Goal: Obtain resource: Download file/media

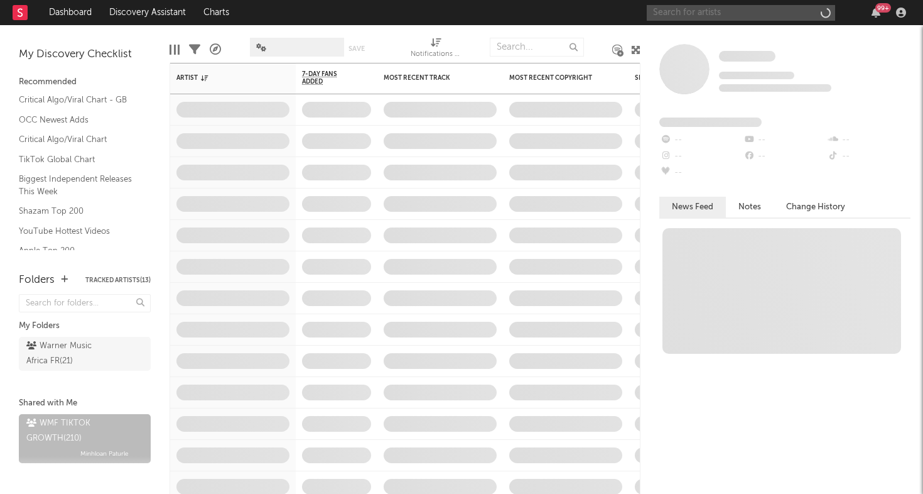
click at [743, 16] on input "text" at bounding box center [741, 13] width 188 height 16
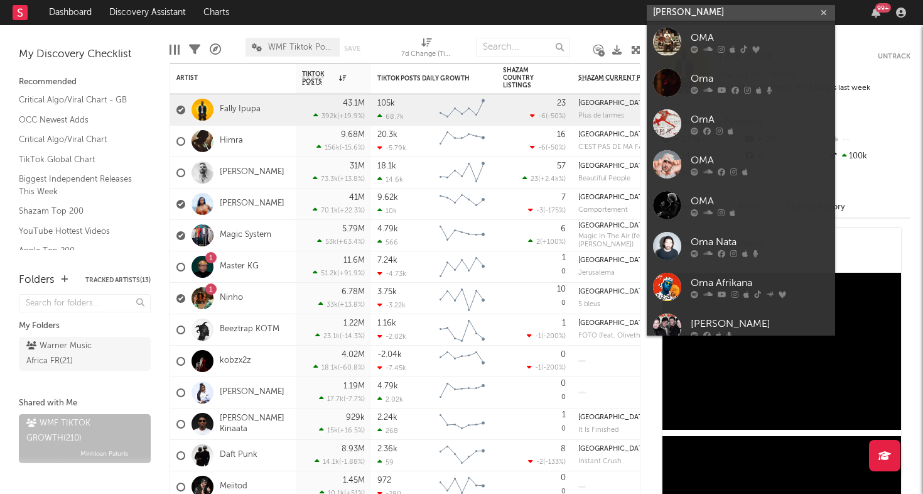
click at [708, 7] on input "[PERSON_NAME]" at bounding box center [741, 13] width 188 height 16
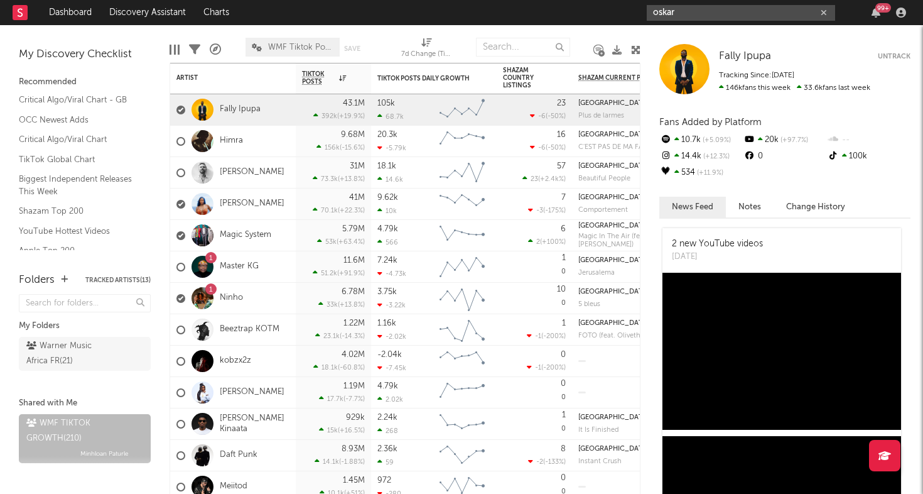
click at [737, 14] on input "oskar" at bounding box center [741, 13] width 188 height 16
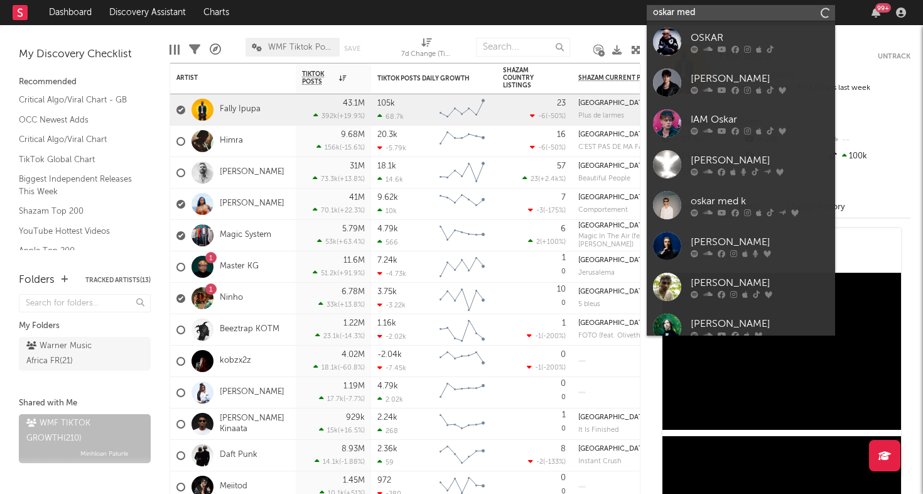
type input "oskar med k"
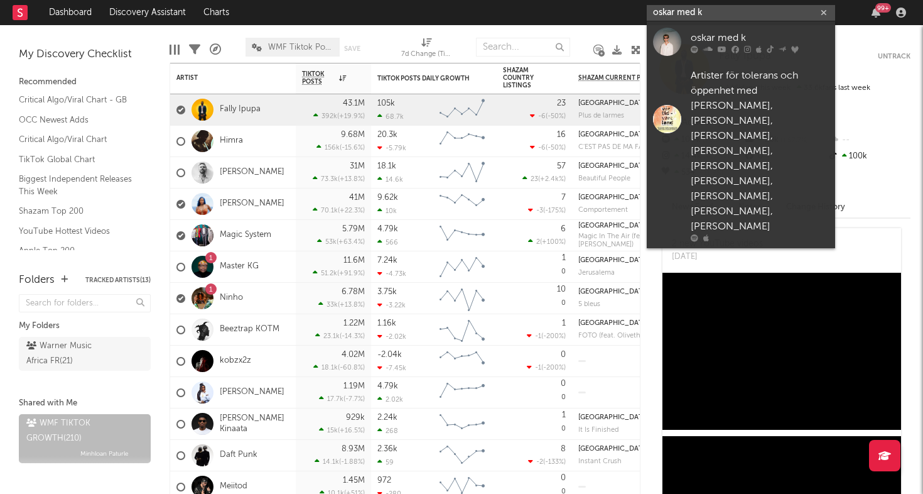
click at [714, 13] on input "oskar med k" at bounding box center [741, 13] width 188 height 16
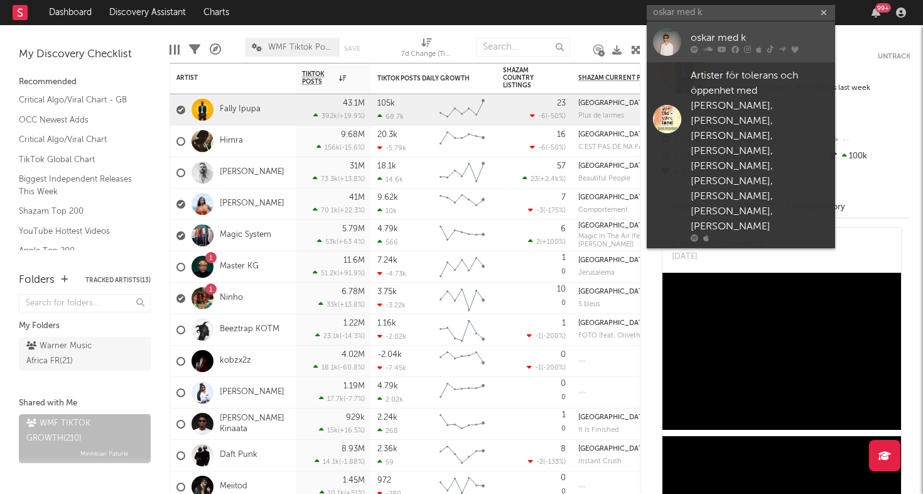
click at [677, 40] on div at bounding box center [667, 42] width 28 height 28
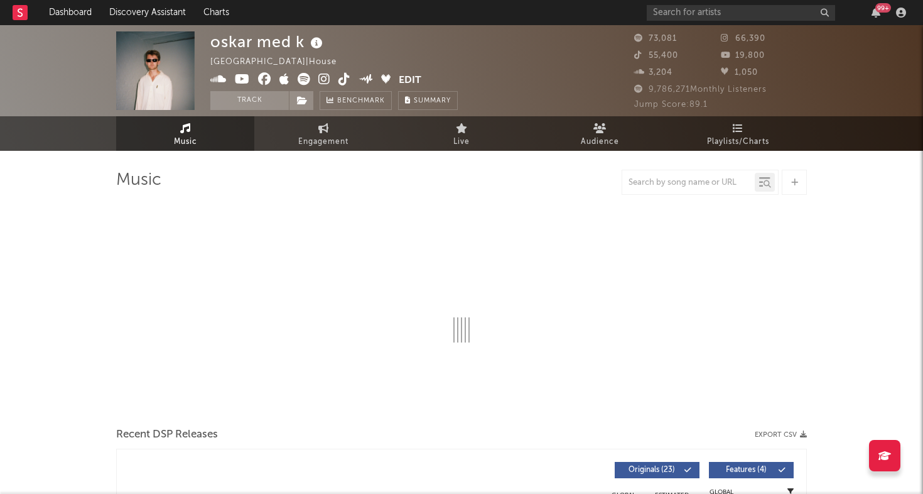
select select "6m"
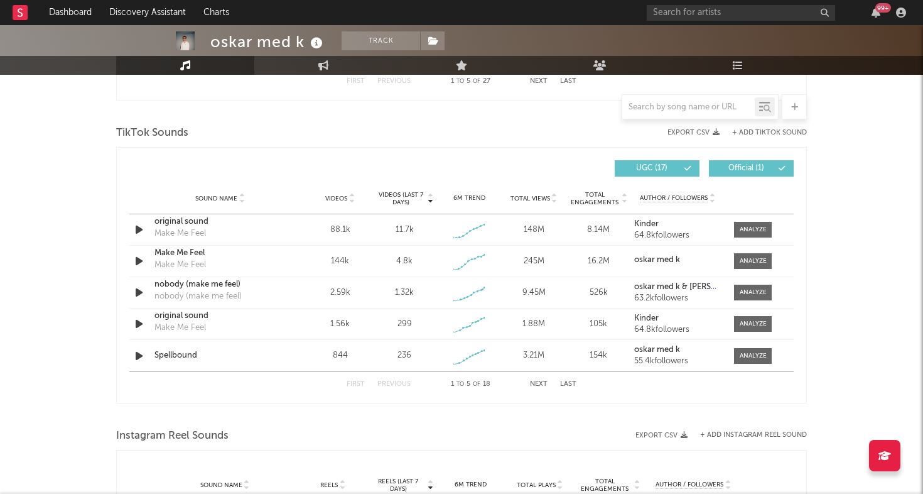
scroll to position [815, 0]
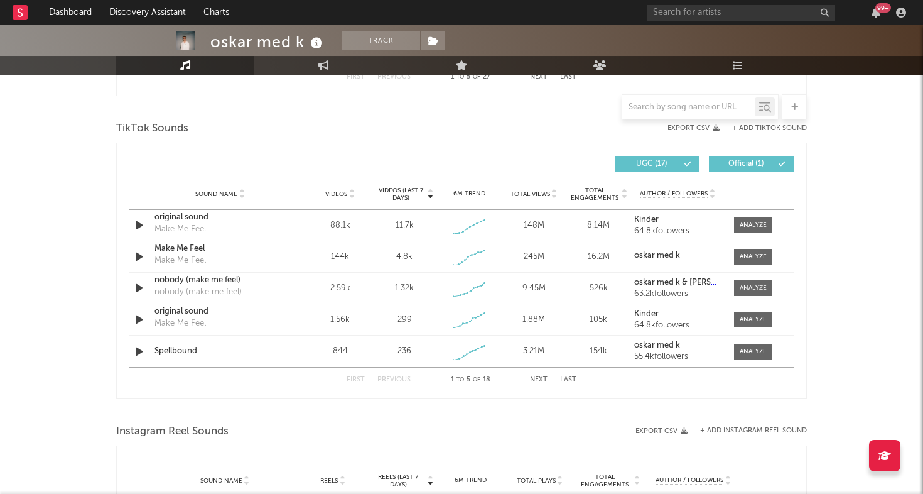
click at [346, 197] on span "Videos" at bounding box center [336, 194] width 22 height 8
click at [764, 236] on div "Sound Name Make Me Feel Make Me Feel Videos 144k Videos (last 7 days) 4.8k Week…" at bounding box center [461, 225] width 665 height 31
click at [763, 227] on div at bounding box center [753, 224] width 27 height 9
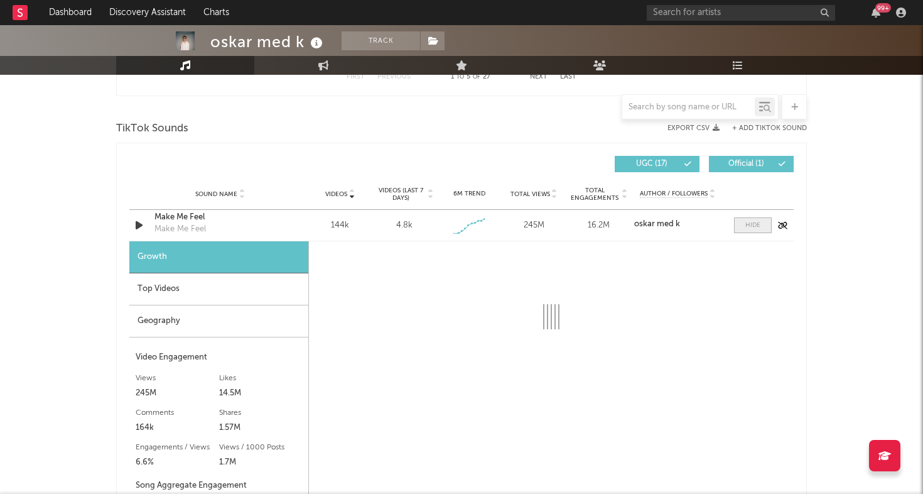
select select "1w"
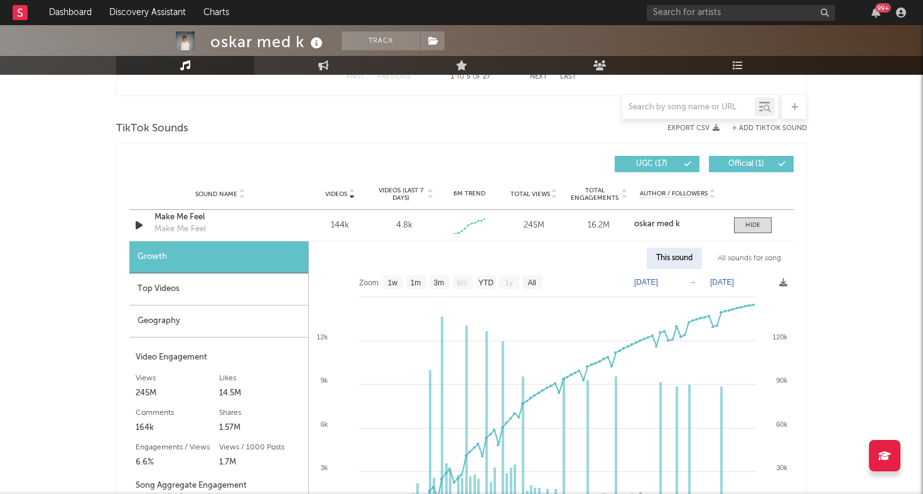
scroll to position [834, 0]
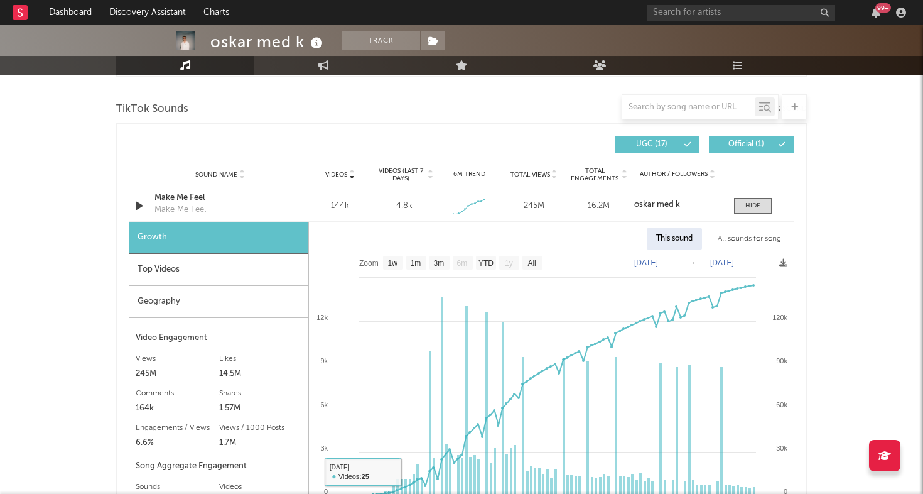
click at [246, 280] on div "Top Videos" at bounding box center [218, 270] width 179 height 32
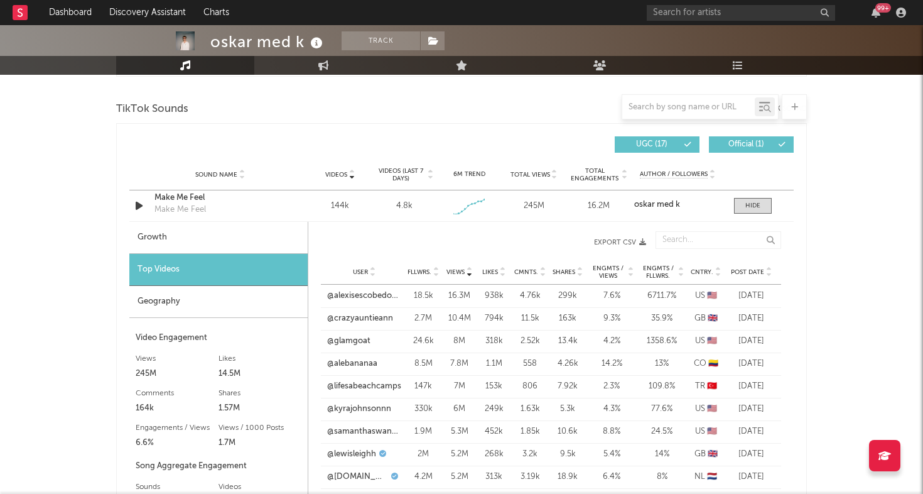
click at [642, 243] on icon "button" at bounding box center [642, 242] width 7 height 7
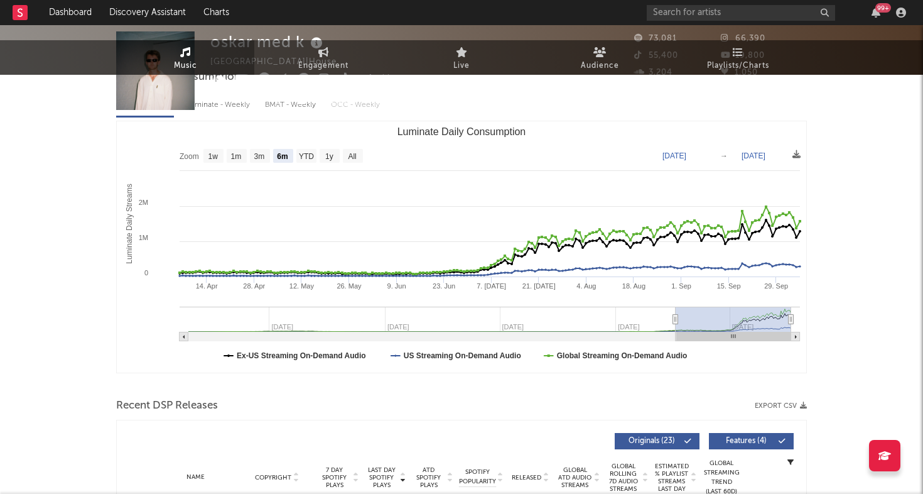
scroll to position [0, 0]
